Goal: Information Seeking & Learning: Find specific fact

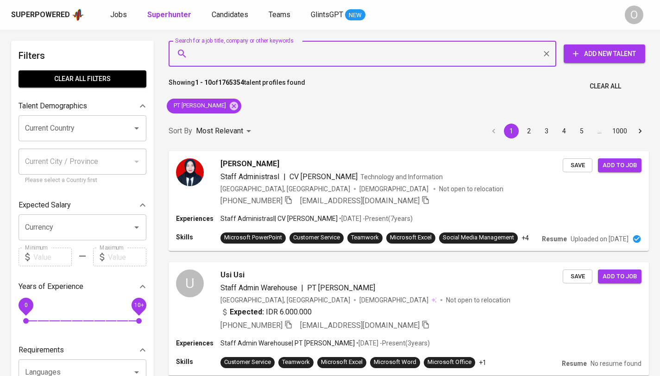
paste input "KAP Teramihardja, Pradhono & Chandra"
type input "KAP Teramihardja, Pradhono & Chandra"
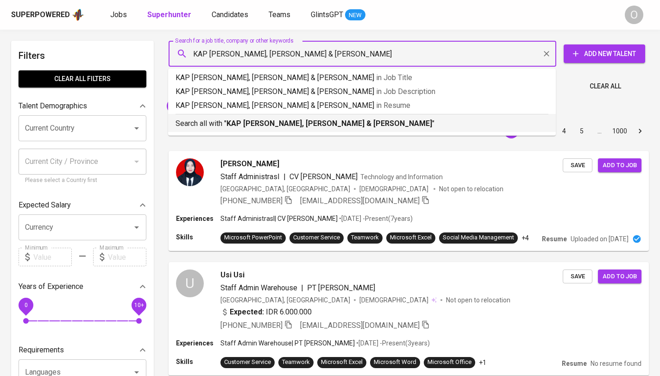
click at [239, 119] on p "Search all with " KAP Teramihardja, Pradhono & Chandra "" at bounding box center [361, 123] width 373 height 11
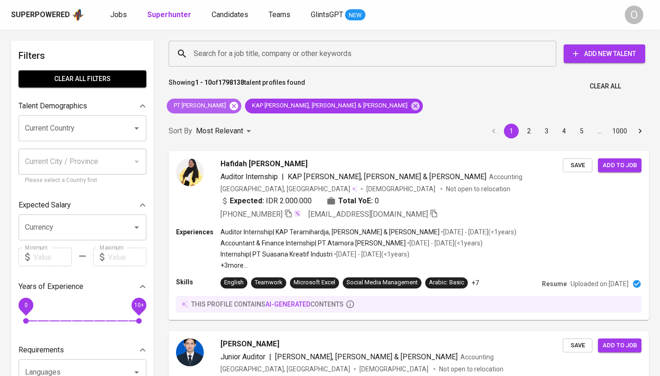
click at [238, 103] on icon at bounding box center [234, 105] width 8 height 8
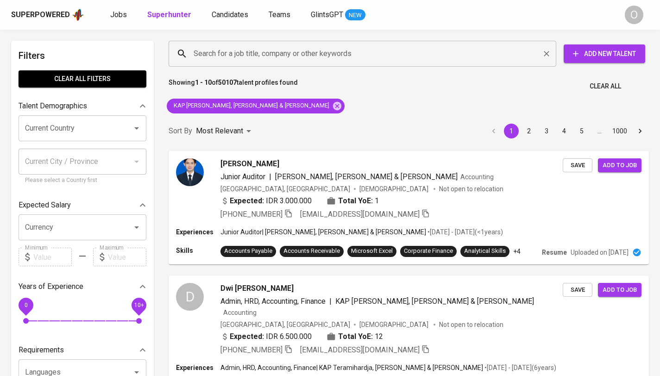
click at [288, 57] on input "Search for a job title, company or other keywords" at bounding box center [364, 54] width 347 height 18
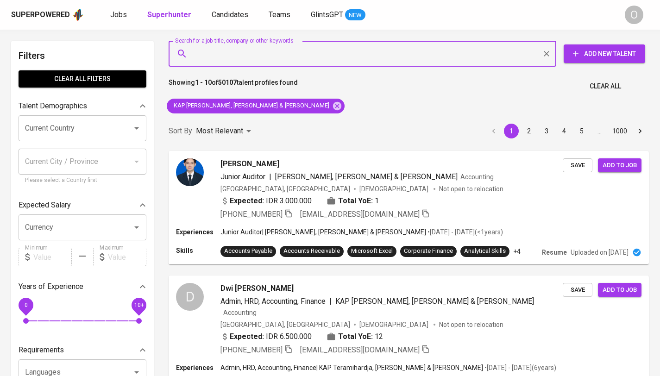
paste input "Octora Ramadhanti"
type input "Octora Ramadhanti"
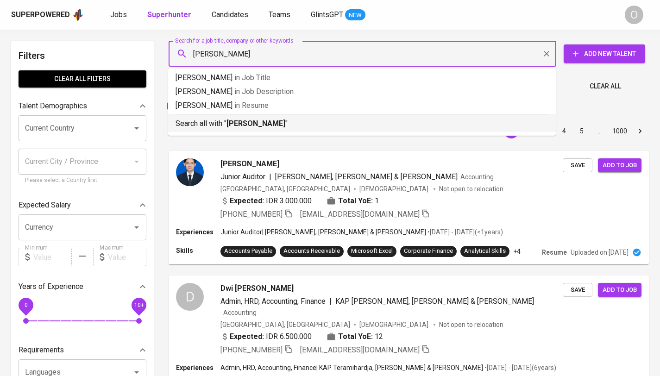
click at [253, 128] on p "Search all with " Octora Ramadhanti "" at bounding box center [361, 123] width 373 height 11
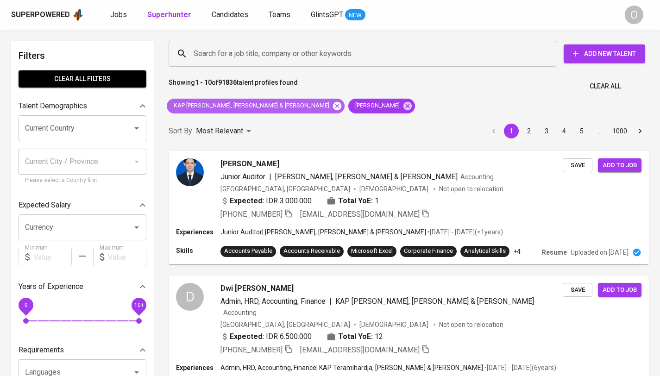
click at [333, 106] on icon at bounding box center [337, 105] width 8 height 8
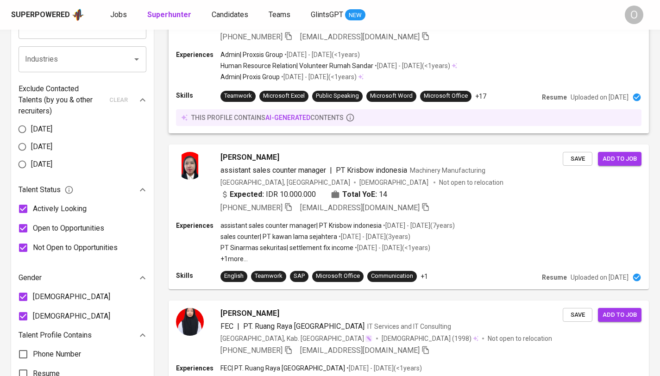
scroll to position [528, 0]
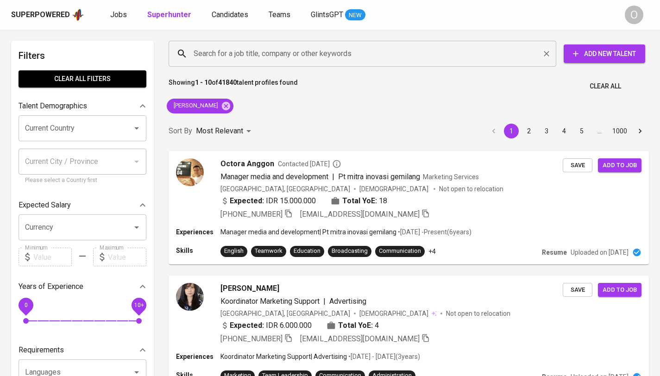
click at [248, 60] on input "Search for a job title, company or other keywords" at bounding box center [364, 54] width 347 height 18
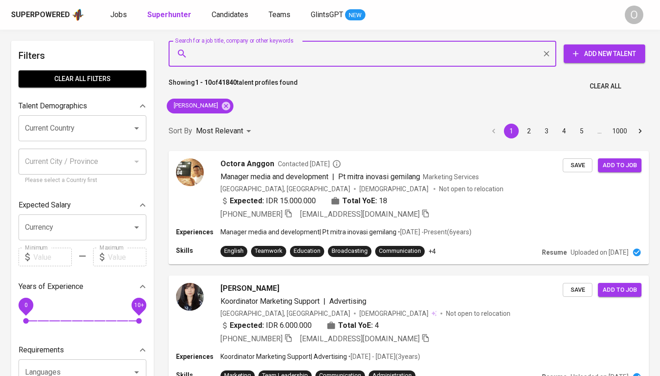
paste input "TeamworX Indonesia"
type input "TeamworX Indonesia"
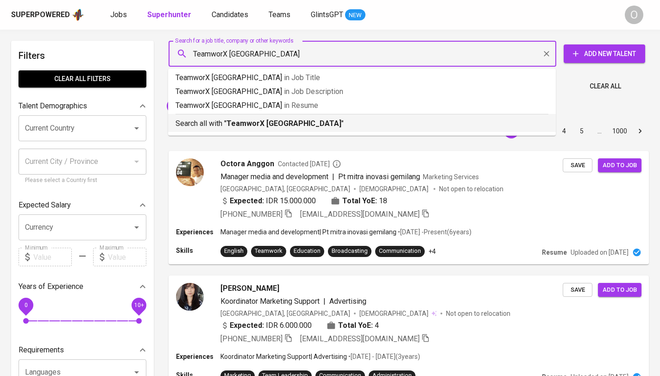
click at [244, 123] on b "TeamworX Indonesia" at bounding box center [283, 123] width 115 height 9
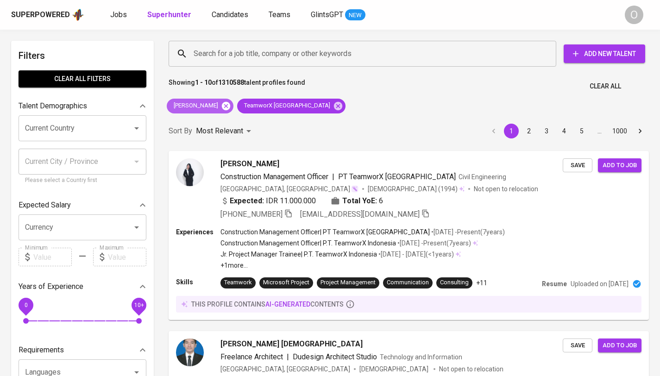
click at [231, 106] on icon at bounding box center [226, 106] width 10 height 10
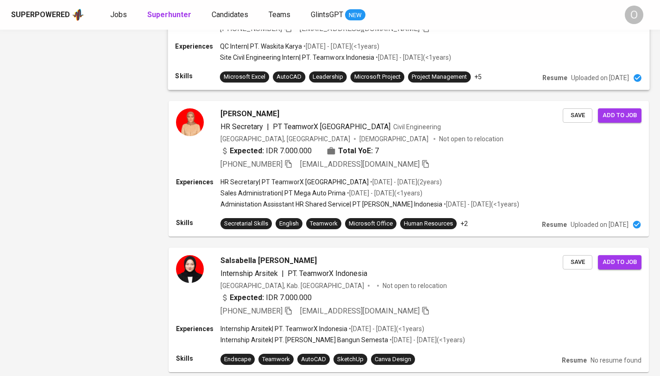
scroll to position [1186, 0]
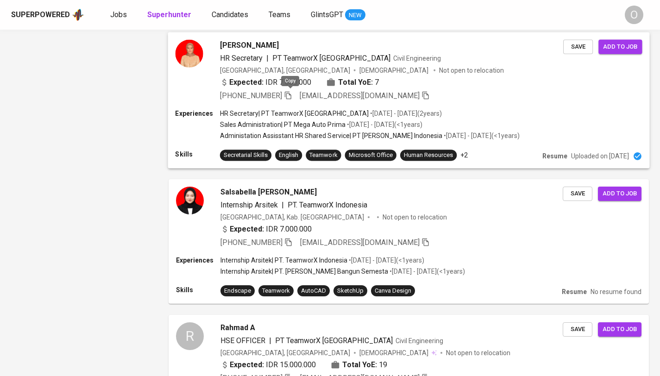
click at [289, 93] on icon "button" at bounding box center [288, 95] width 8 height 8
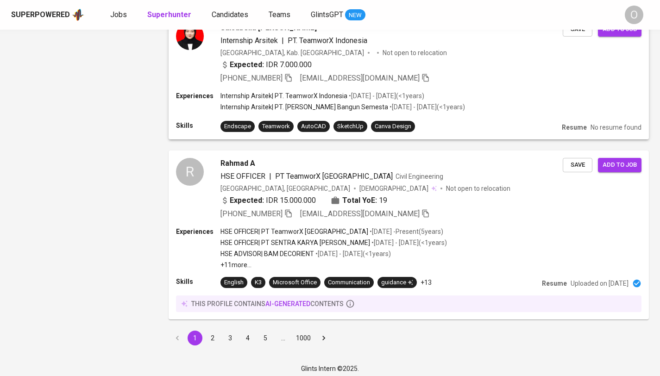
scroll to position [1353, 0]
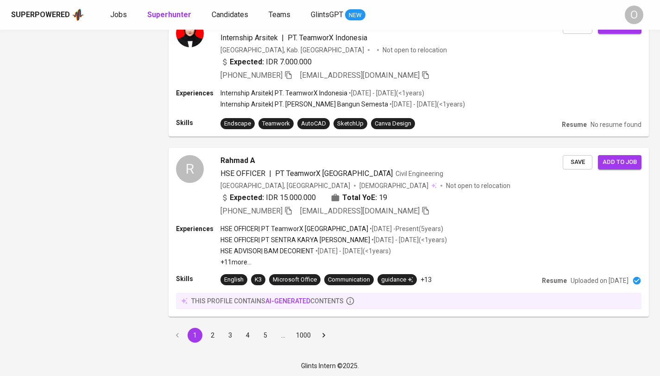
click at [212, 333] on button "2" at bounding box center [212, 335] width 15 height 15
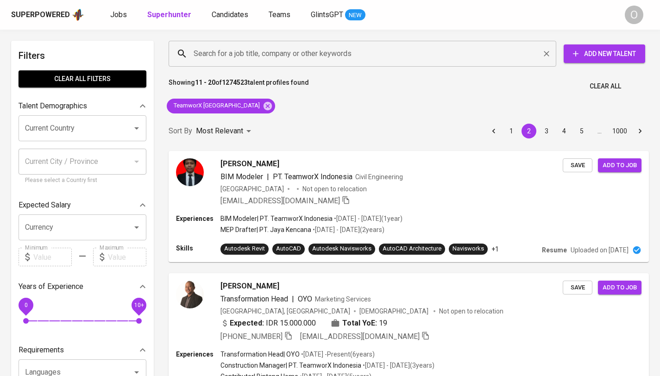
click at [243, 56] on input "Search for a job title, company or other keywords" at bounding box center [364, 54] width 347 height 18
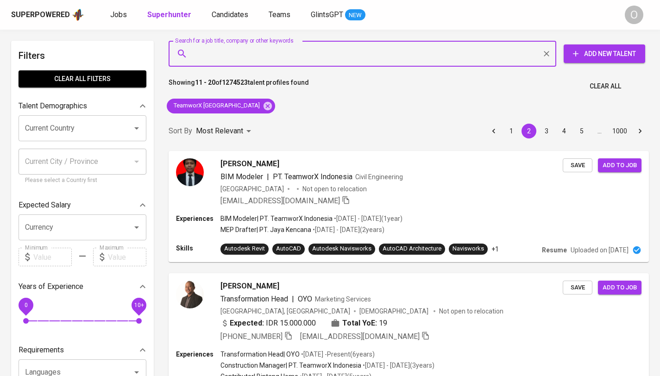
paste input "Octora Ramadhanti"
type input "Octora Ramadhanti"
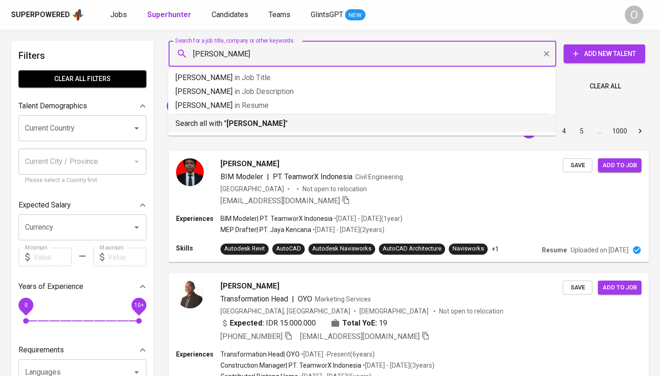
click at [245, 121] on b "Octora Ramadhanti" at bounding box center [255, 123] width 59 height 9
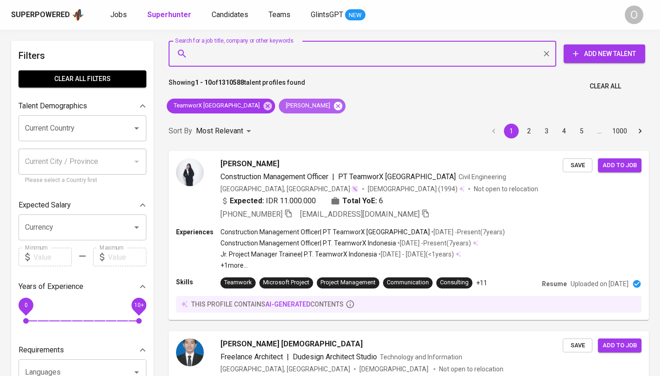
click at [334, 106] on icon at bounding box center [338, 105] width 8 height 8
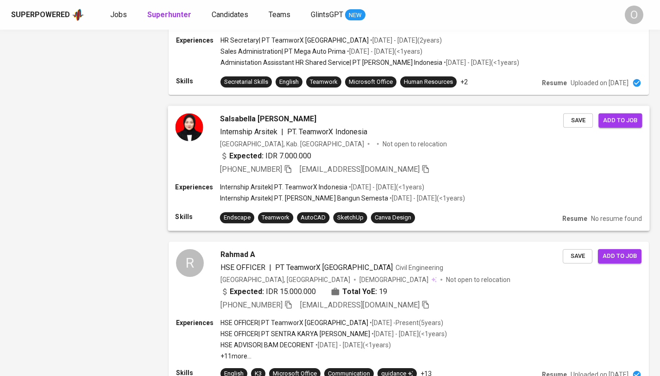
scroll to position [1353, 0]
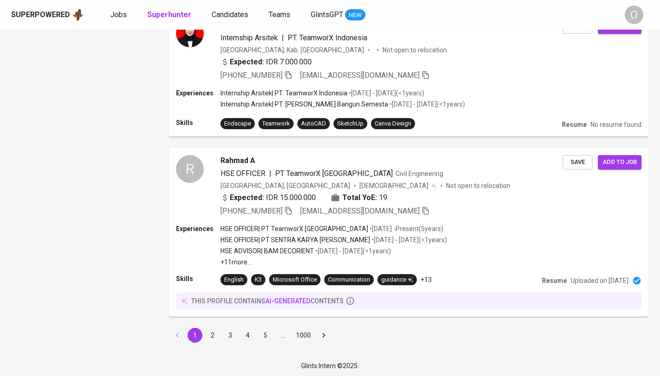
click at [216, 332] on button "2" at bounding box center [212, 335] width 15 height 15
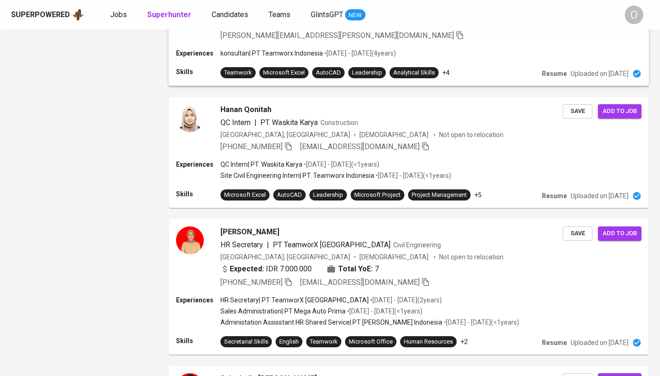
scroll to position [1128, 0]
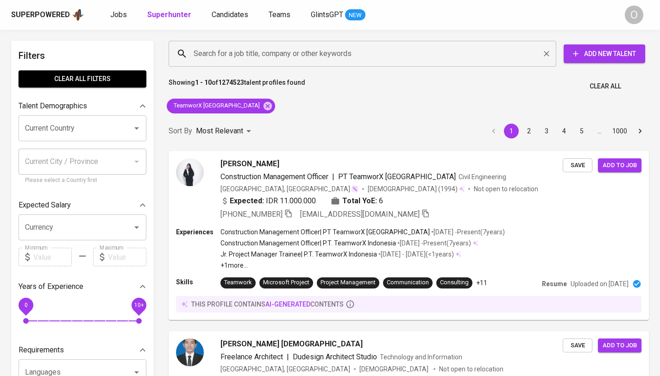
click at [248, 61] on input "Search for a job title, company or other keywords" at bounding box center [364, 54] width 347 height 18
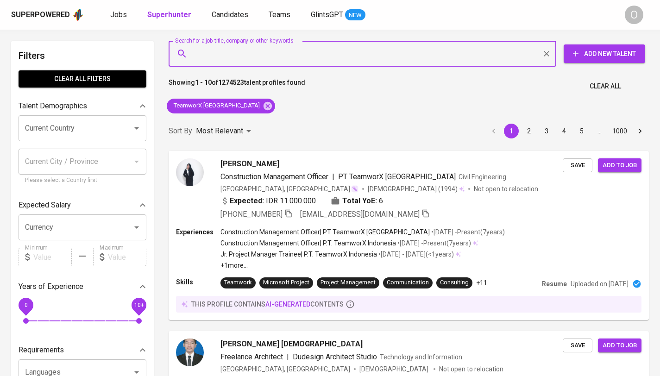
paste input "Marsha Zaki Anggraini koneksi tingkat ke-2Ke-"
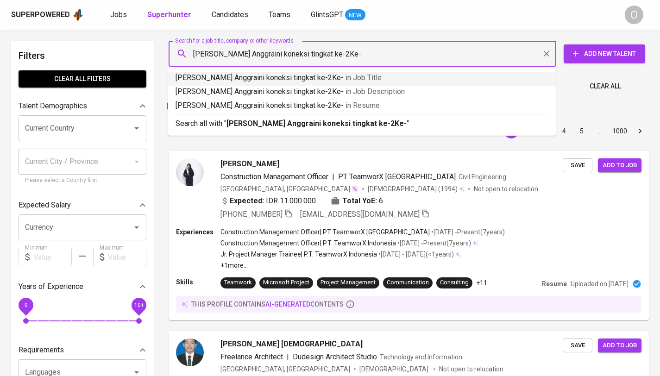
drag, startPoint x: 233, startPoint y: 123, endPoint x: 280, endPoint y: 59, distance: 79.1
click at [279, 54] on input "Marsha Zaki Anggraini koneksi tingkat ke-2Ke-" at bounding box center [364, 54] width 347 height 18
drag, startPoint x: 279, startPoint y: 54, endPoint x: 375, endPoint y: 52, distance: 96.3
click at [375, 52] on input "Marsha Zaki Anggraini koneksi tingkat ke-2Ke-" at bounding box center [364, 54] width 347 height 18
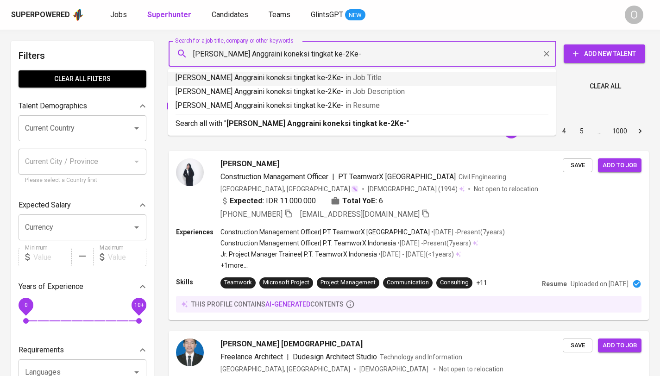
type input "Marsha Zaki Anggraini"
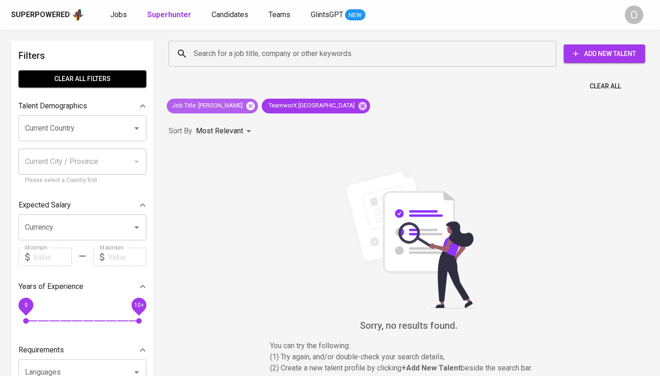
click at [255, 102] on icon at bounding box center [250, 105] width 8 height 8
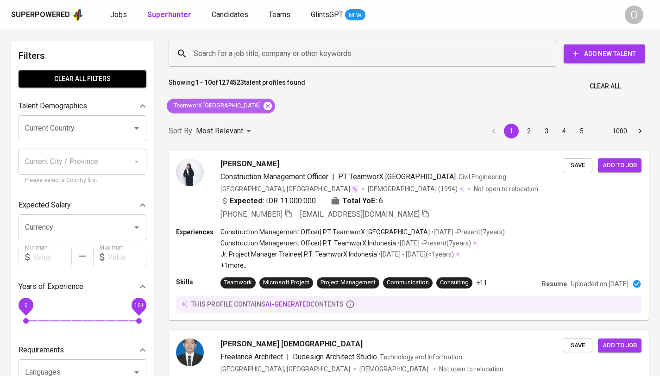
click at [263, 105] on icon at bounding box center [267, 105] width 8 height 8
click at [246, 54] on input "Search for a job title, company or other keywords" at bounding box center [364, 54] width 347 height 18
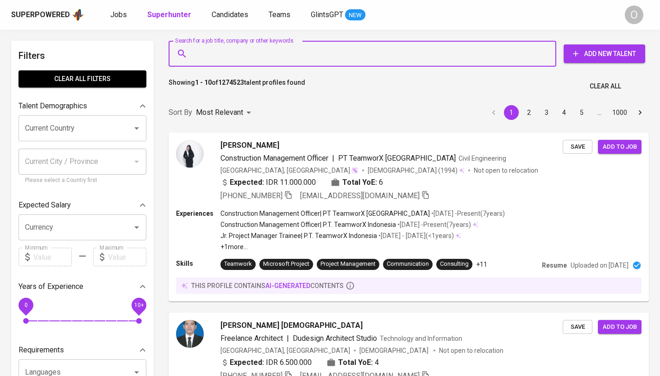
paste input "Marsha Zaki Anggraini koneksi tingkat ke-2Ke-"
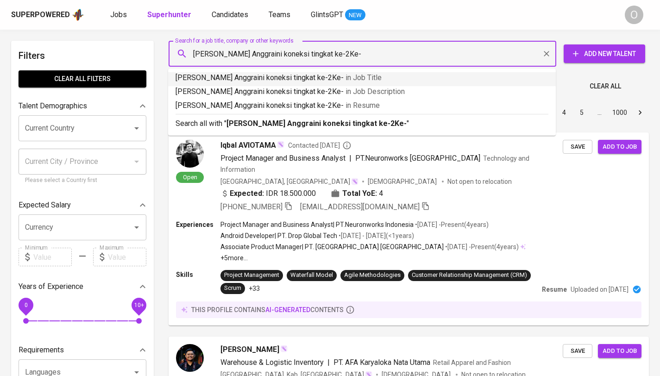
drag, startPoint x: 268, startPoint y: 53, endPoint x: 465, endPoint y: 69, distance: 196.9
click at [386, 51] on input "Marsha Zaki Anggraini koneksi tingkat ke-2Ke-" at bounding box center [364, 54] width 347 height 18
drag, startPoint x: 380, startPoint y: 50, endPoint x: 271, endPoint y: 53, distance: 108.4
click at [268, 52] on input "Marsha Zaki Anggraini koneksi tingkat ke-2Ke-" at bounding box center [364, 54] width 347 height 18
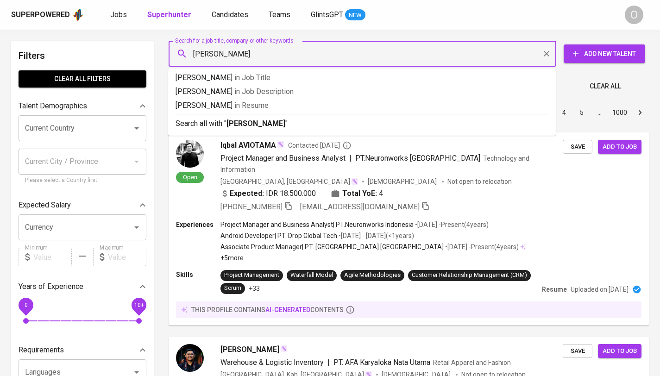
type input "Marsha Zaki Anggraini"
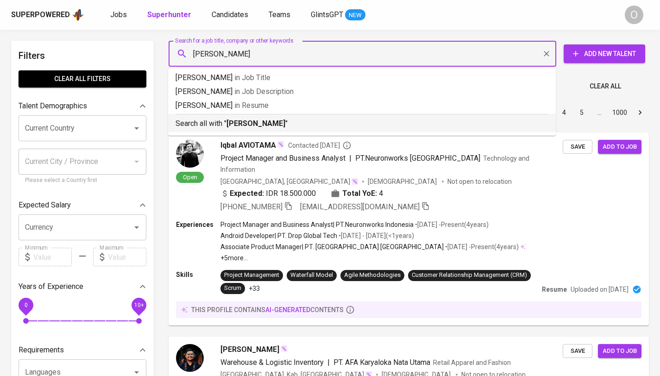
click at [243, 129] on p "Search all with " Marsha Zaki Anggraini "" at bounding box center [361, 123] width 373 height 11
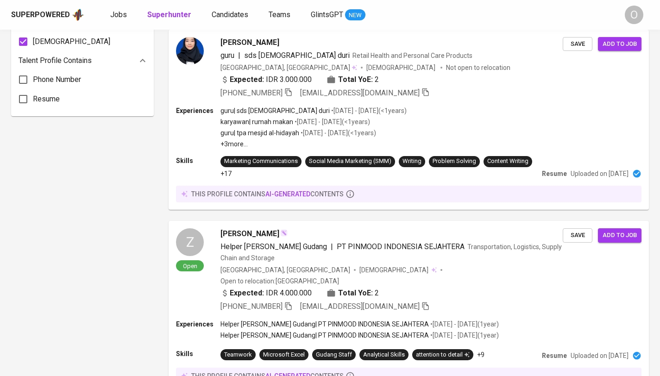
scroll to position [725, 0]
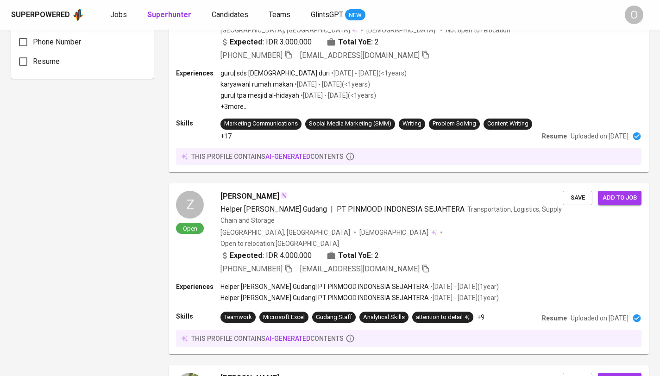
click at [152, 98] on div "Filters Clear All filters Talent Demographics Current Country Current Country C…" at bounding box center [82, 176] width 143 height 1720
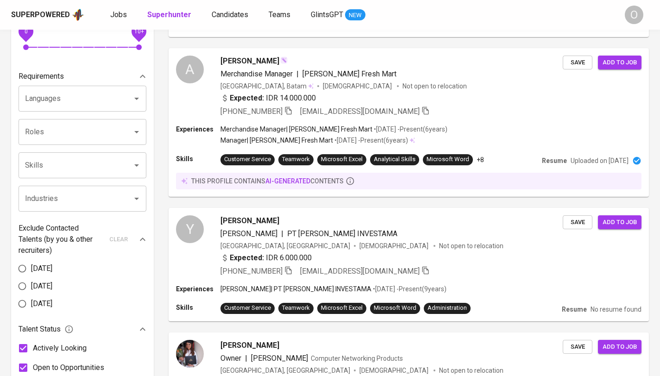
scroll to position [0, 0]
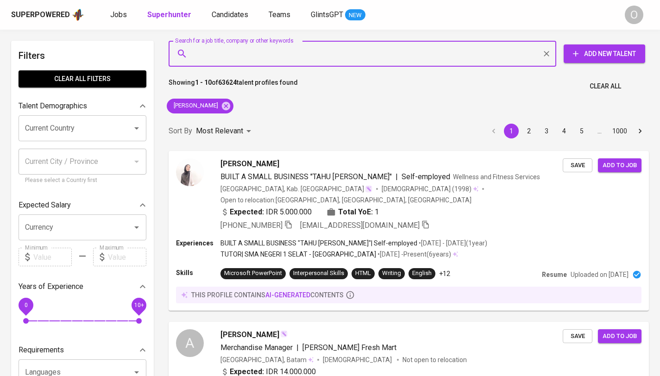
click at [250, 56] on input "Search for a job title, company or other keywords" at bounding box center [364, 54] width 347 height 18
paste input "Redina Rizky Utami"
type input "Redina Rizky Utami"
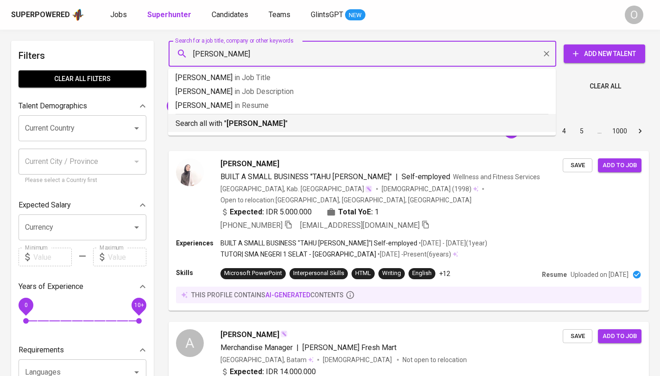
click at [244, 119] on p "Search all with " Redina Rizky Utami "" at bounding box center [361, 123] width 373 height 11
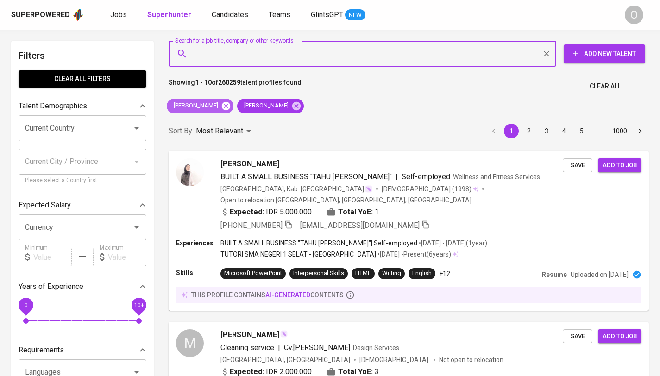
click at [230, 106] on icon at bounding box center [226, 105] width 8 height 8
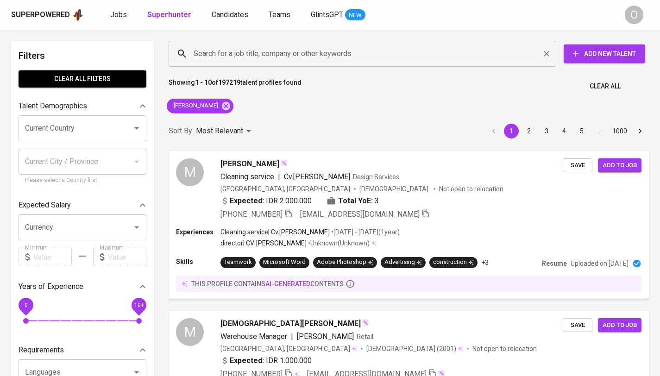
click at [269, 54] on input "Search for a job title, company or other keywords" at bounding box center [364, 54] width 347 height 18
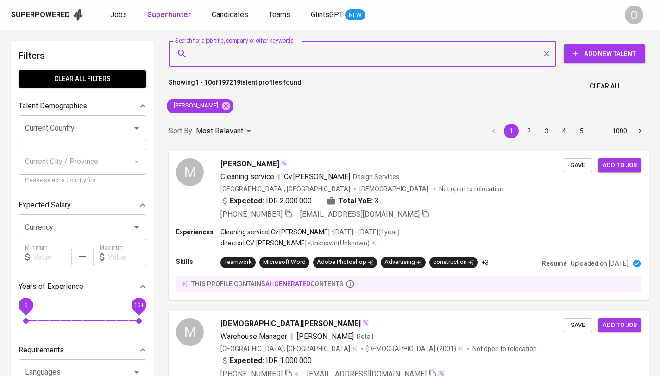
paste input "PT Timur Raya Lestari"
type input "PT Timur Raya Lestari"
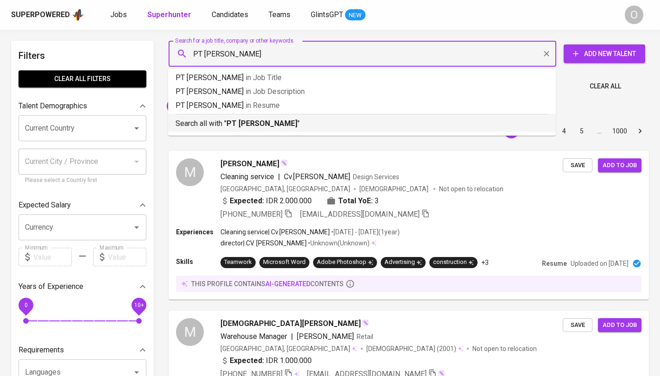
click at [260, 125] on b "PT Timur Raya Lestari" at bounding box center [261, 123] width 71 height 9
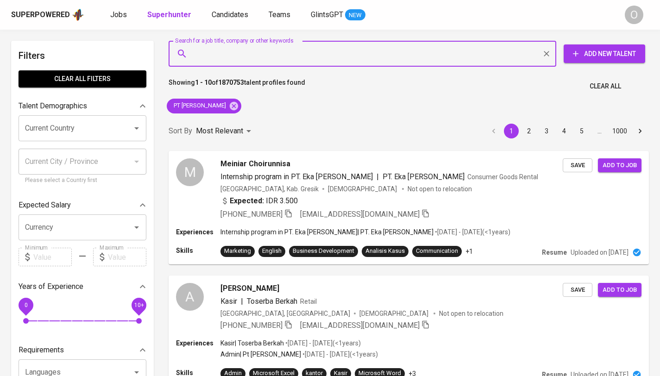
click at [292, 52] on input "Search for a job title, company or other keywords" at bounding box center [364, 54] width 347 height 18
paste input "fennyrifka06@gmail.com"
type input "fennyrifka06@gmail.com"
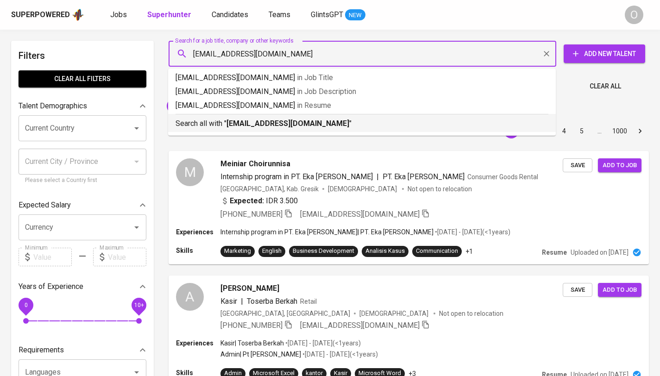
click at [263, 125] on b "fennyrifka06@gmail.com" at bounding box center [287, 123] width 123 height 9
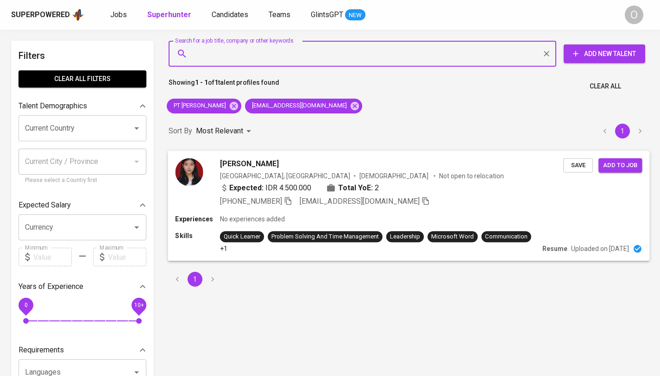
click at [291, 200] on icon "button" at bounding box center [288, 201] width 6 height 8
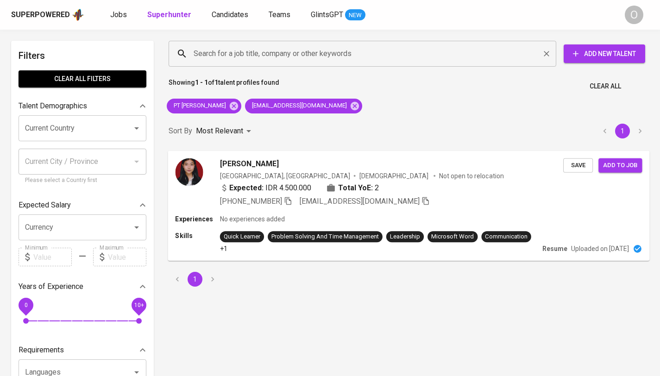
click at [260, 52] on input "Search for a job title, company or other keywords" at bounding box center [364, 54] width 347 height 18
click at [349, 105] on icon at bounding box center [354, 106] width 10 height 10
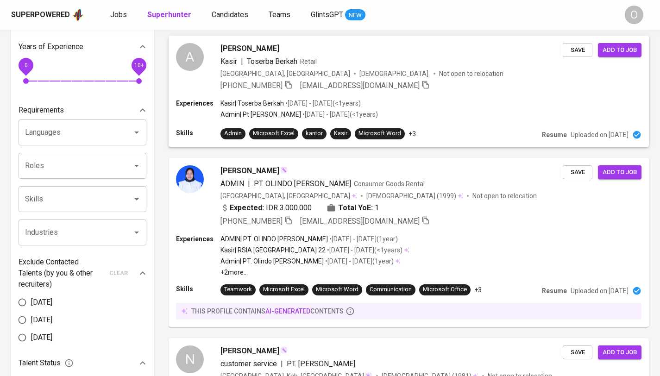
scroll to position [241, 0]
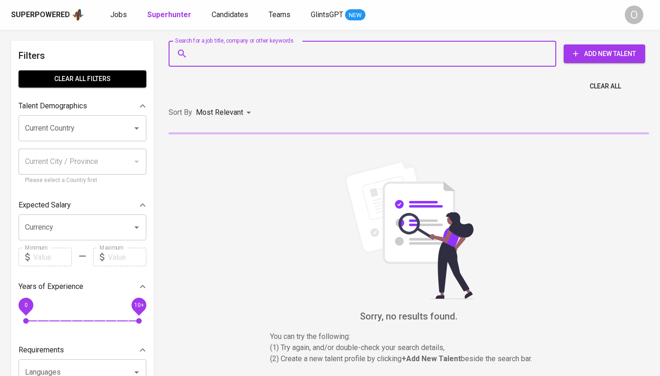
click at [268, 61] on input "Search for a job title, company or other keywords" at bounding box center [364, 54] width 347 height 18
paste input "[PERSON_NAME][EMAIL_ADDRESS][PERSON_NAME][DOMAIN_NAME]"
type input "[PERSON_NAME][EMAIL_ADDRESS][PERSON_NAME][DOMAIN_NAME]"
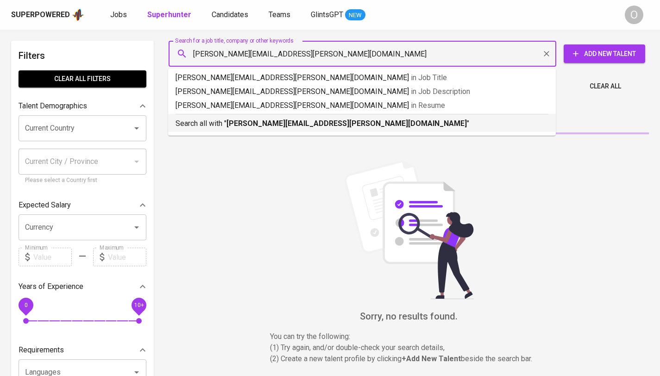
click at [261, 127] on b "[PERSON_NAME][EMAIL_ADDRESS][PERSON_NAME][DOMAIN_NAME]" at bounding box center [346, 123] width 240 height 9
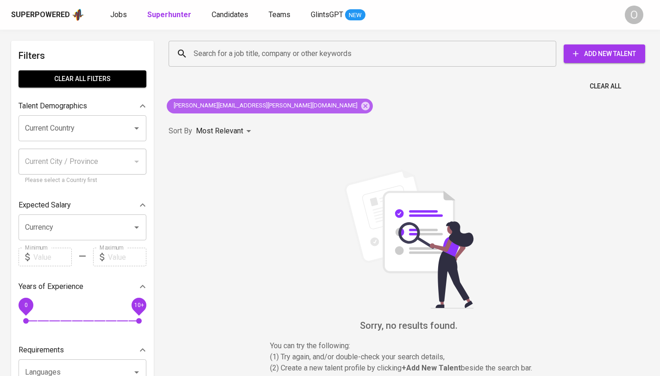
click at [245, 110] on div "[PERSON_NAME][EMAIL_ADDRESS][PERSON_NAME][DOMAIN_NAME]" at bounding box center [270, 106] width 206 height 15
click at [246, 109] on span "[PERSON_NAME][EMAIL_ADDRESS][PERSON_NAME][DOMAIN_NAME]" at bounding box center [265, 105] width 196 height 9
click at [360, 106] on icon at bounding box center [365, 106] width 10 height 10
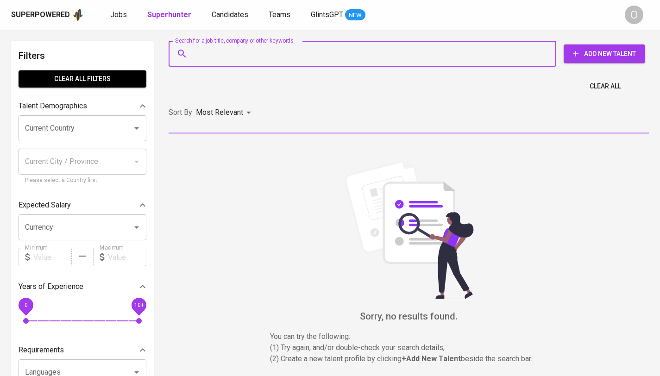
click at [265, 51] on input "Search for a job title, company or other keywords" at bounding box center [364, 54] width 347 height 18
paste input "[PERSON_NAME][EMAIL_ADDRESS][PERSON_NAME][DOMAIN_NAME]"
type input "[PERSON_NAME][EMAIL_ADDRESS][PERSON_NAME][DOMAIN_NAME]"
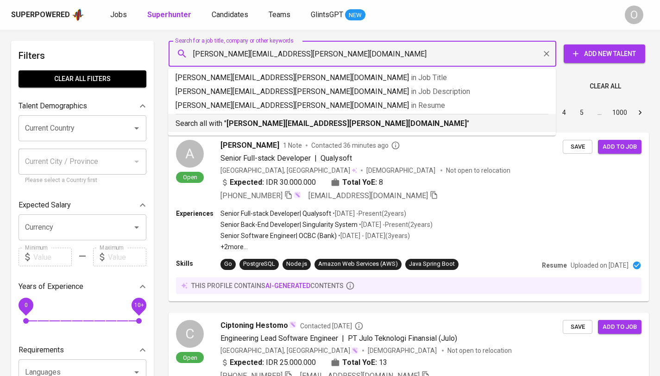
click at [249, 125] on b "[PERSON_NAME][EMAIL_ADDRESS][PERSON_NAME][DOMAIN_NAME]" at bounding box center [346, 123] width 240 height 9
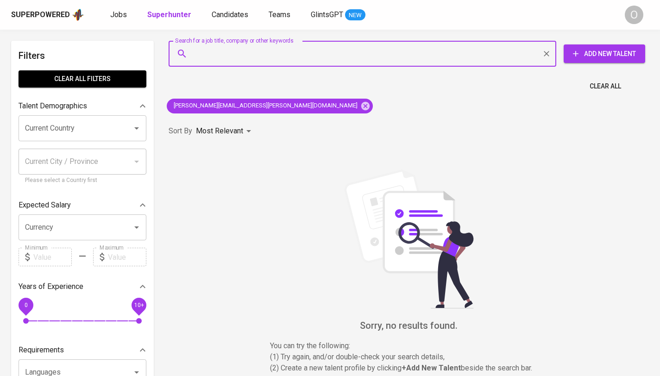
click at [264, 57] on input "Search for a job title, company or other keywords" at bounding box center [364, 54] width 347 height 18
paste input "[EMAIL_ADDRESS][DOMAIN_NAME]"
type input "[EMAIL_ADDRESS][DOMAIN_NAME]"
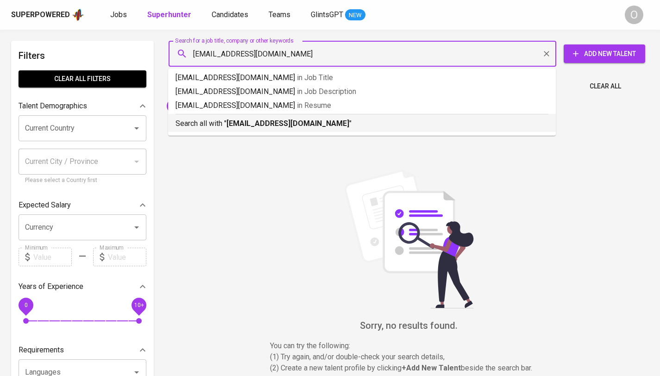
click at [251, 122] on b "[EMAIL_ADDRESS][DOMAIN_NAME]" at bounding box center [287, 123] width 123 height 9
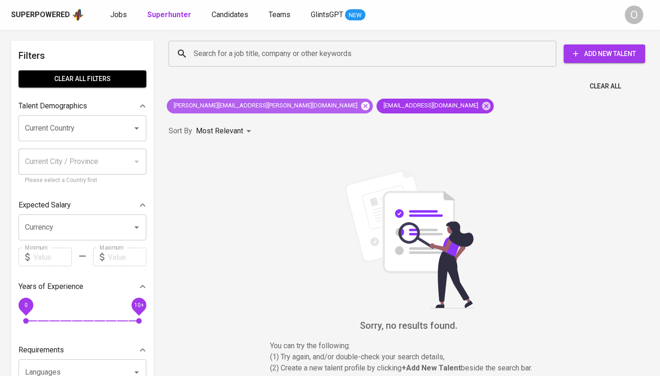
click at [361, 107] on icon at bounding box center [365, 105] width 8 height 8
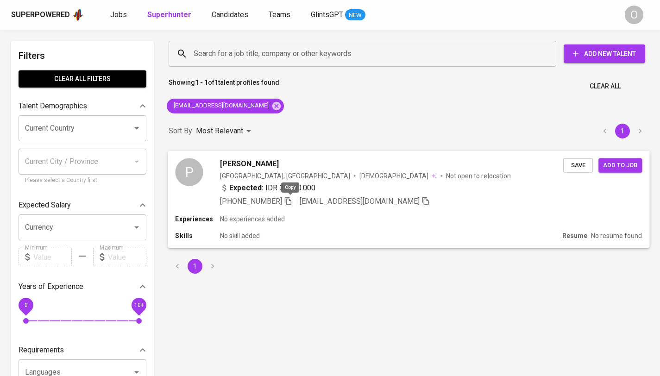
click at [287, 199] on icon "button" at bounding box center [288, 200] width 8 height 8
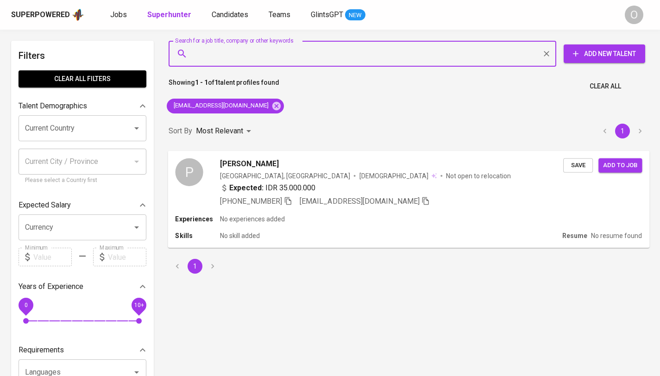
click at [297, 57] on input "Search for a job title, company or other keywords" at bounding box center [364, 54] width 347 height 18
paste input "[PHONE_NUMBER]"
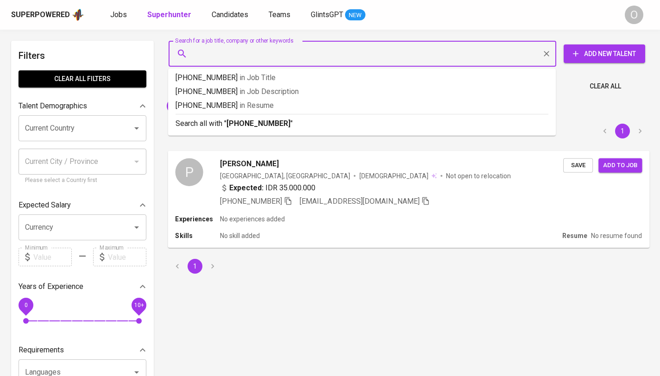
type input "[PHONE_NUMBER]"
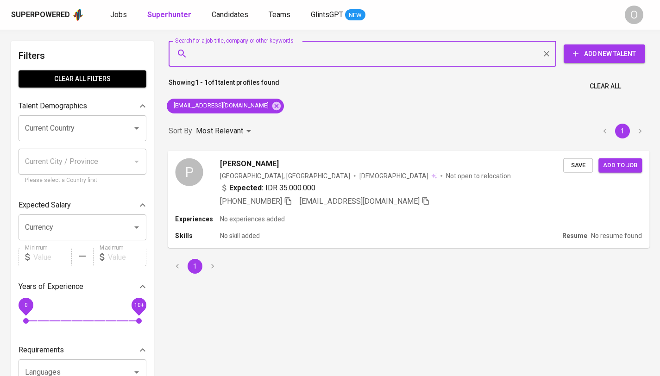
paste input "pt [PERSON_NAME] energi indonesia"
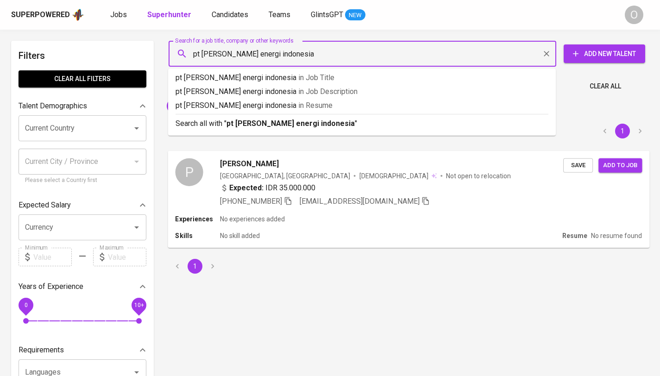
drag, startPoint x: 202, startPoint y: 54, endPoint x: 170, endPoint y: 50, distance: 32.7
click at [170, 50] on div "pt [PERSON_NAME] energi indonesia Search for a job title, company or other keyw…" at bounding box center [362, 54] width 387 height 26
type input "[PERSON_NAME] energi indonesia"
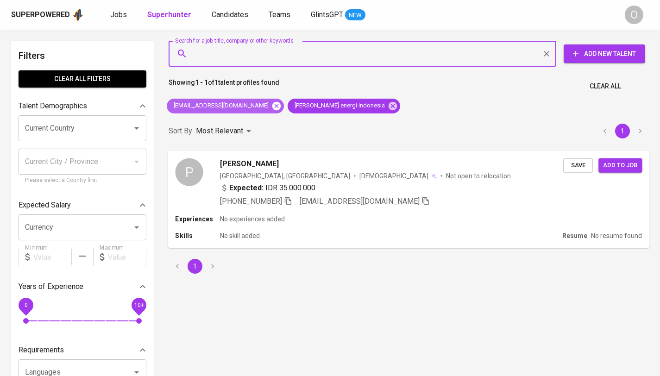
click at [272, 106] on icon at bounding box center [276, 105] width 8 height 8
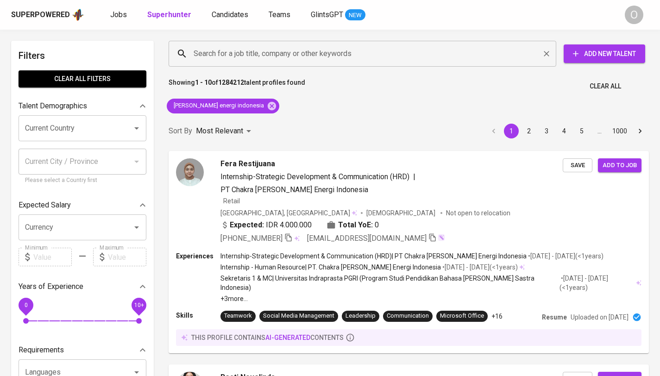
click at [290, 56] on input "Search for a job title, company or other keywords" at bounding box center [364, 54] width 347 height 18
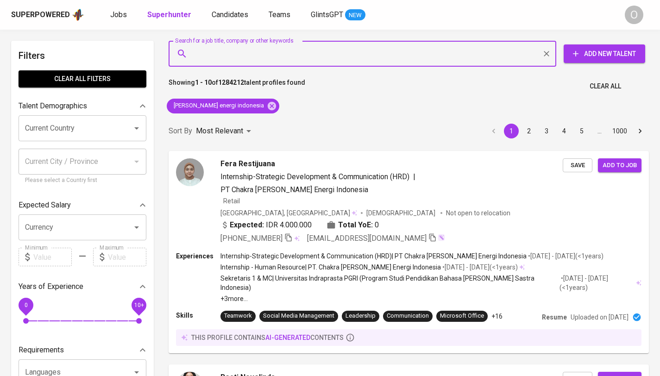
paste input "pt [PERSON_NAME] energi indonesia"
type input "pt [PERSON_NAME] energi indonesia"
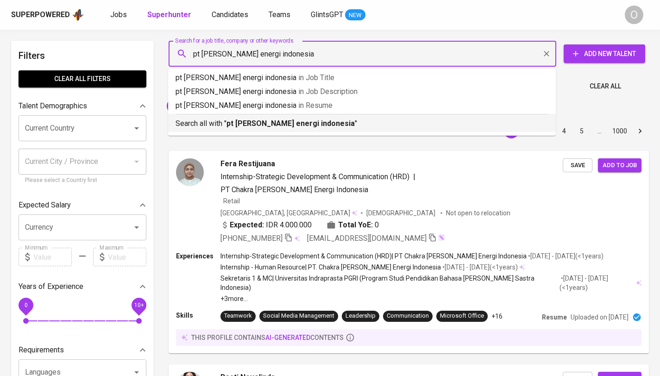
click at [246, 124] on b "pt [PERSON_NAME] energi indonesia" at bounding box center [290, 123] width 128 height 9
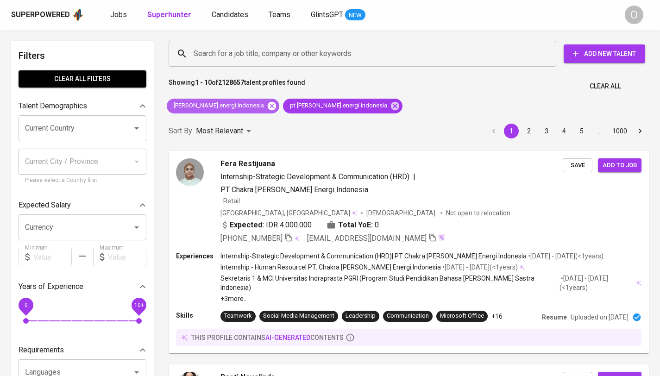
click at [268, 108] on icon at bounding box center [272, 105] width 8 height 8
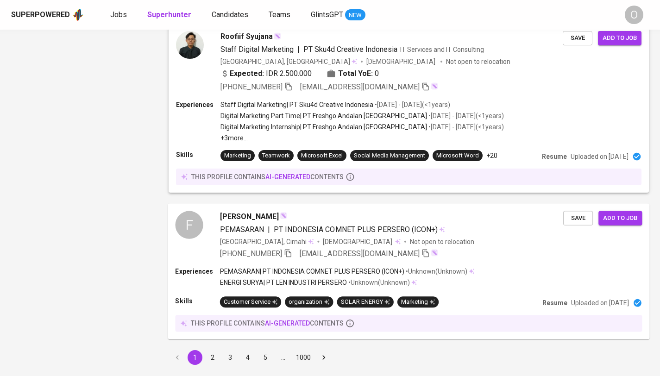
scroll to position [1538, 0]
